Goal: Transaction & Acquisition: Book appointment/travel/reservation

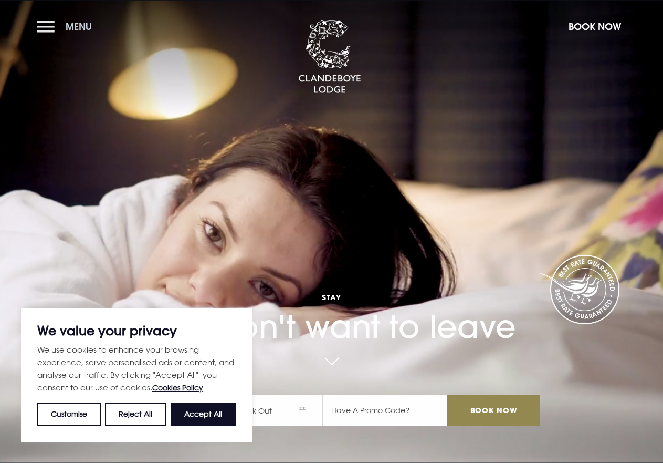
click at [39, 29] on button "Menu" at bounding box center [67, 26] width 60 height 23
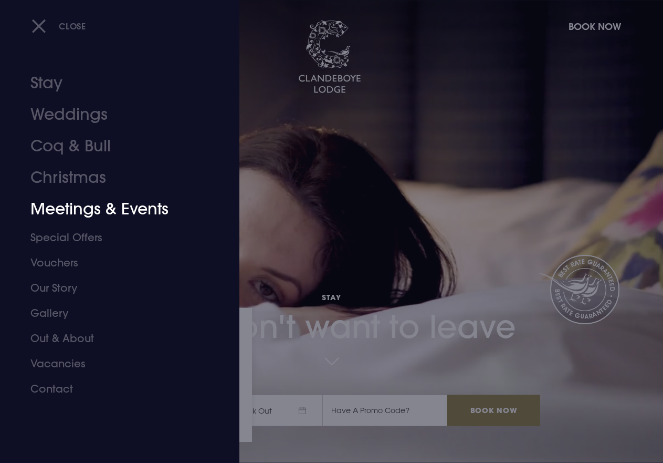
click at [76, 211] on link "Meetings & Events" at bounding box center [112, 209] width 164 height 32
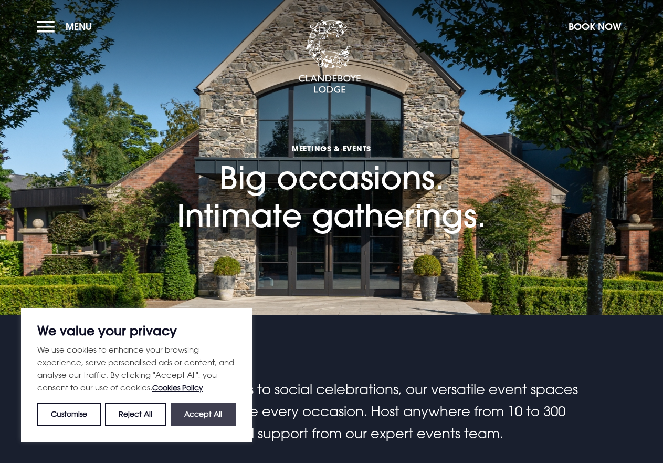
click at [179, 416] on button "Accept All" at bounding box center [203, 413] width 65 height 23
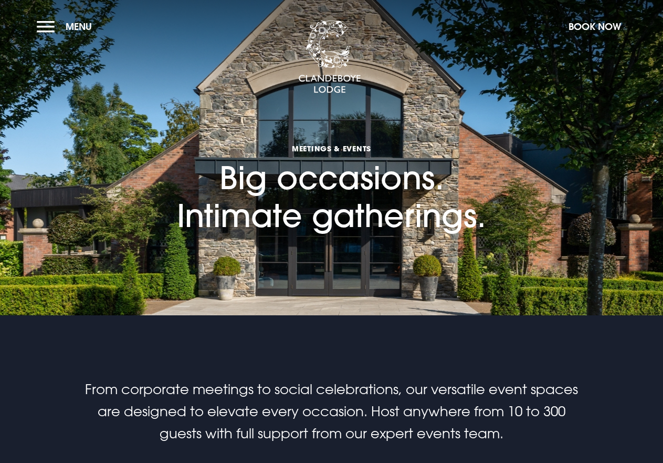
checkbox input "true"
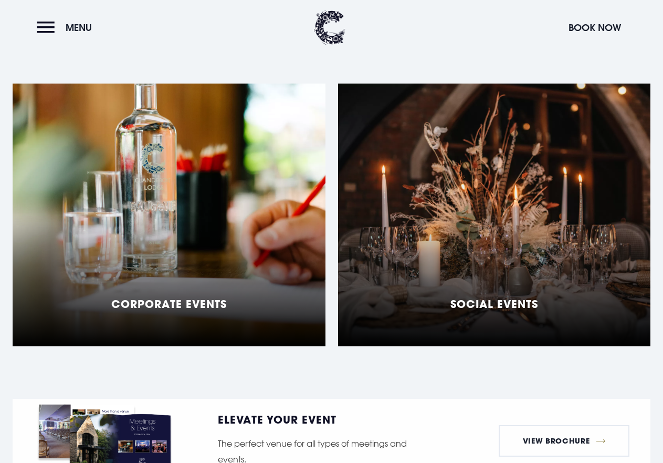
scroll to position [840, 0]
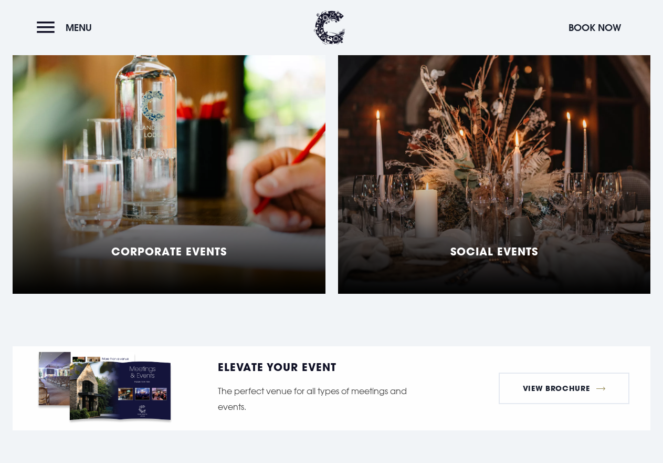
click at [470, 256] on h5 "Social Events" at bounding box center [495, 251] width 88 height 13
